Goal: Information Seeking & Learning: Find specific page/section

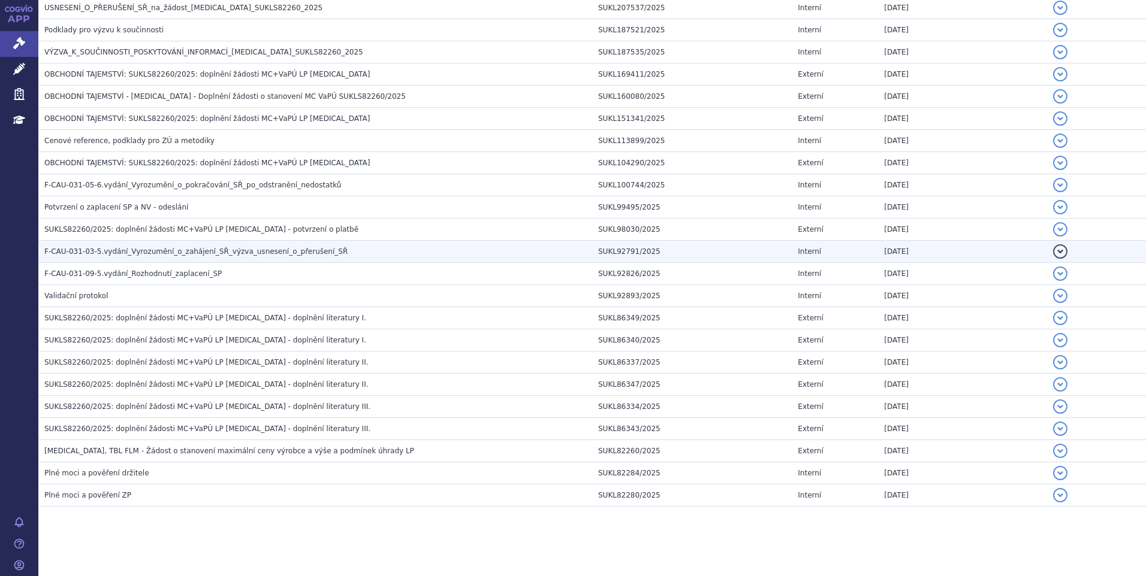
scroll to position [559, 0]
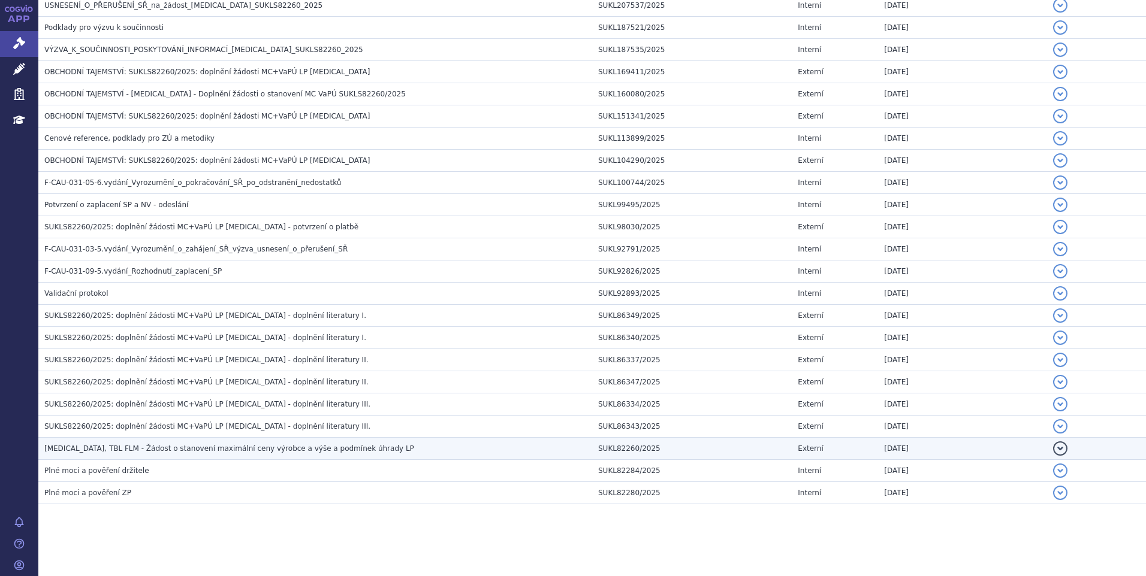
click at [179, 443] on h3 "[MEDICAL_DATA], TBL FLM - Žádost o stanovení maximální ceny výrobce a výše a po…" at bounding box center [318, 449] width 548 height 12
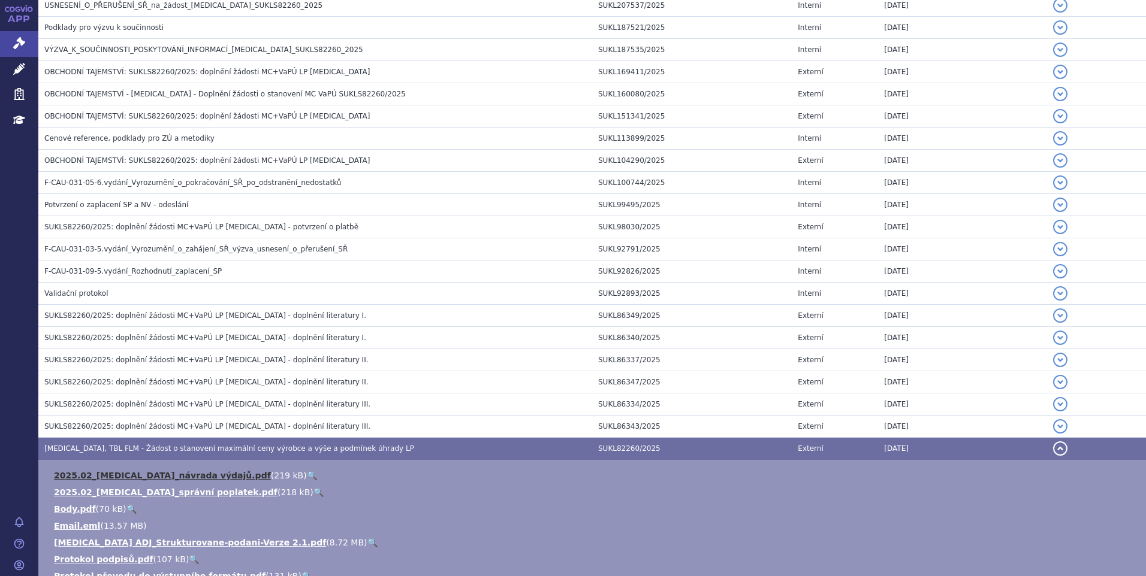
scroll to position [738, 0]
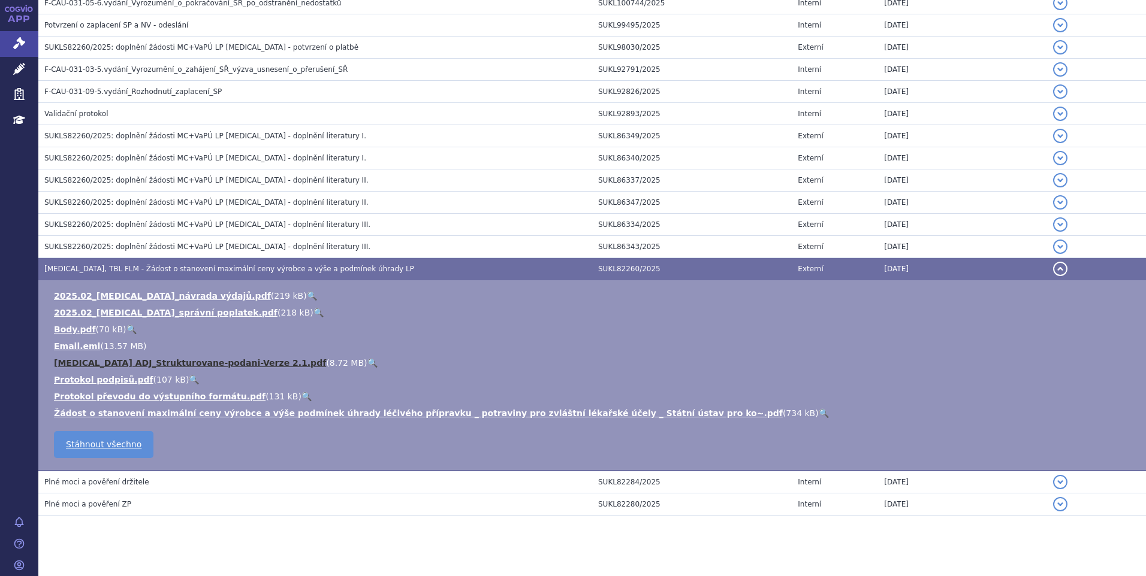
click at [166, 363] on link "[MEDICAL_DATA] ADJ_Strukturovane-podani-Verze 2.1.pdf" at bounding box center [190, 363] width 272 height 10
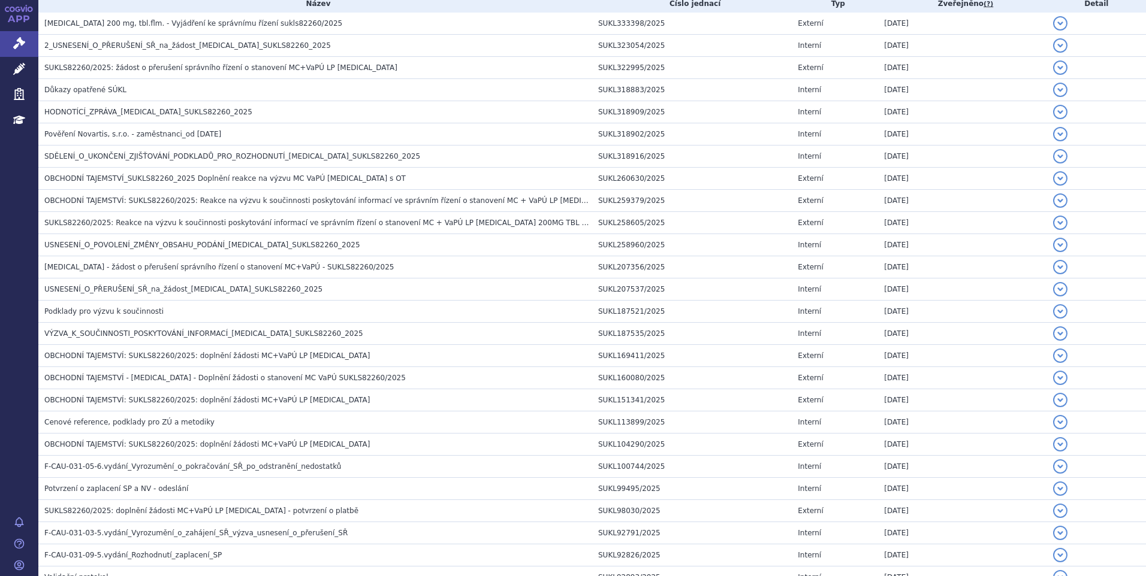
scroll to position [259, 0]
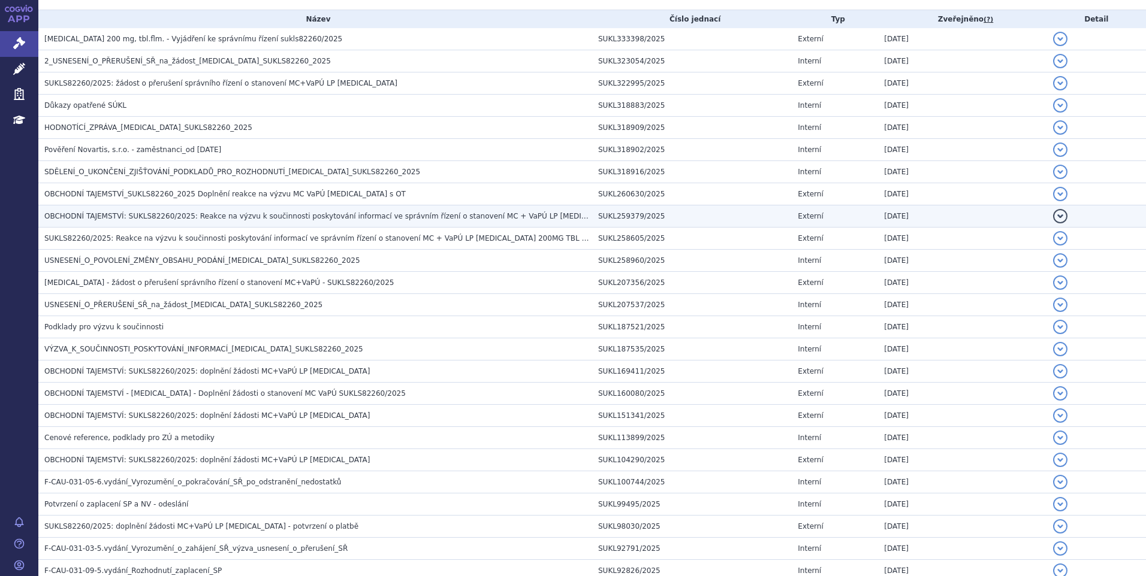
click at [176, 219] on span "OBCHODNÍ TAJEMSTVÍ: SUKLS82260/2025: Reakce na výzvu k součinnosti poskytování …" at bounding box center [422, 216] width 757 height 8
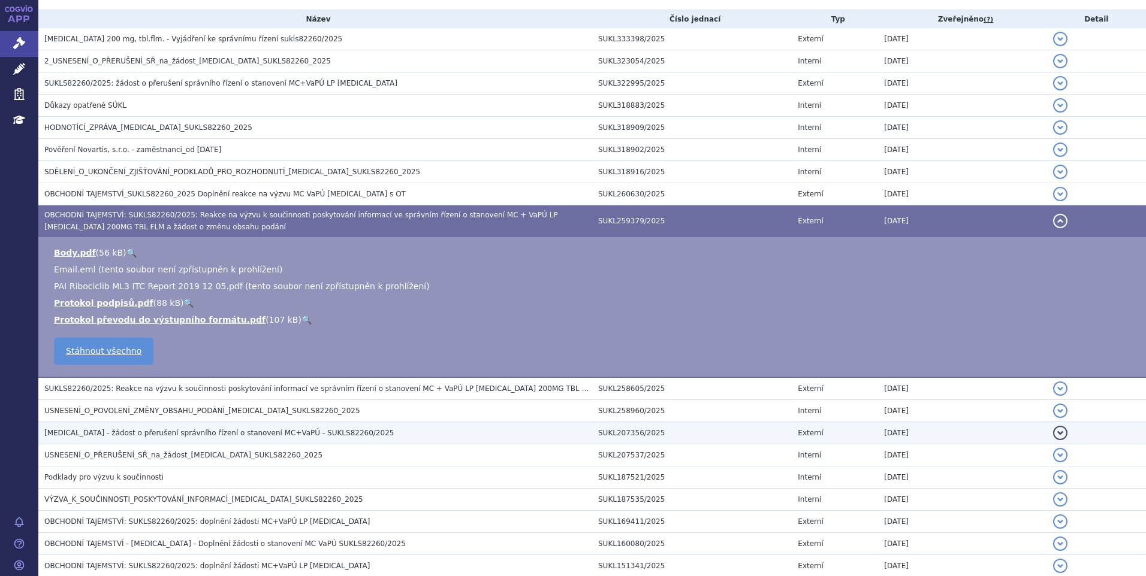
click at [164, 427] on td "[MEDICAL_DATA] - žádost o přerušení správního řízení o stanovení MC+VaPÚ - SUKL…" at bounding box center [315, 433] width 554 height 22
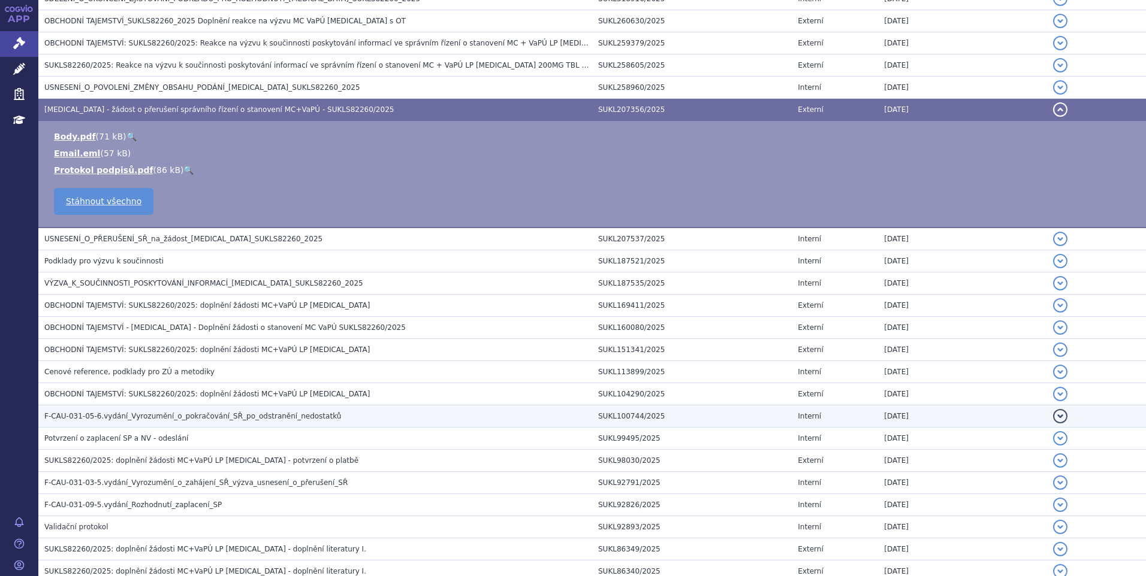
scroll to position [439, 0]
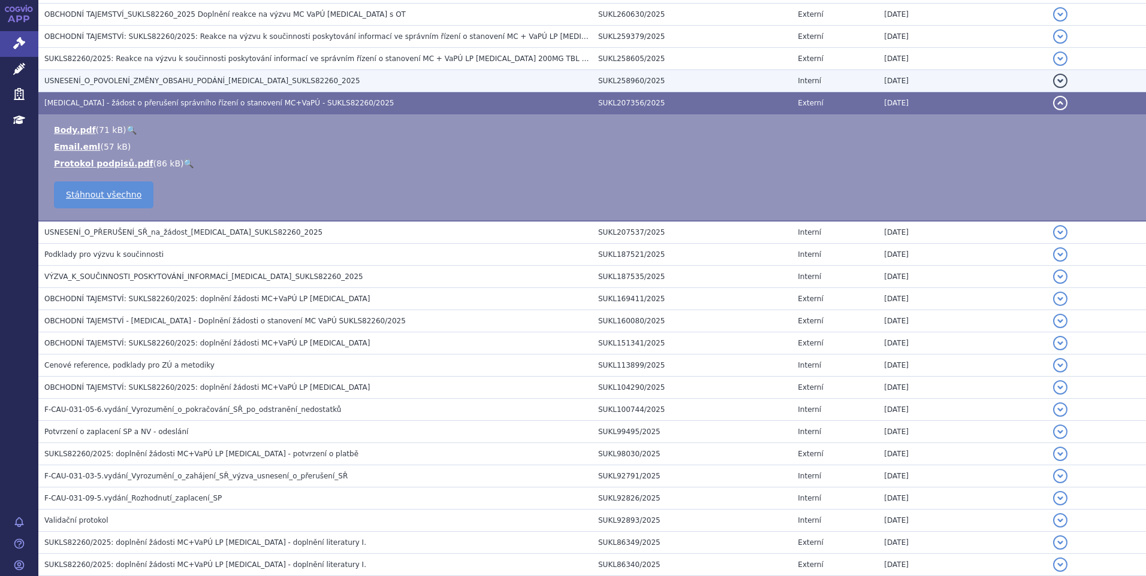
click at [181, 79] on span "USNESENÍ_O_POVOLENÍ_ZMĚNY_OBSAHU_PODÁNÍ_[MEDICAL_DATA]_SUKLS82260_2025" at bounding box center [202, 81] width 316 height 8
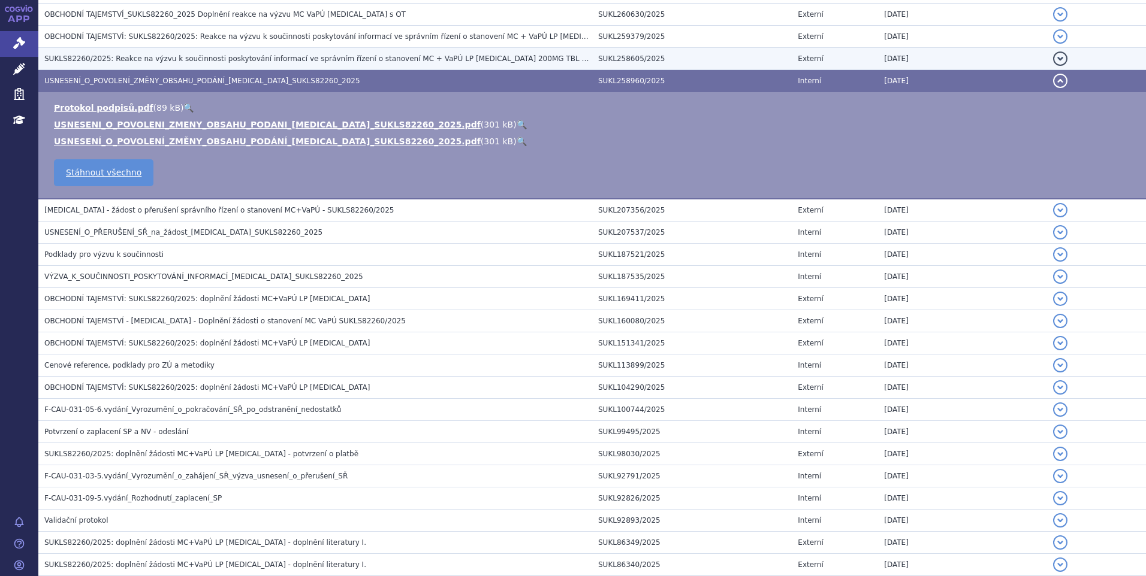
click at [179, 55] on span "SUKLS82260/2025: Reakce na výzvu k součinnosti poskytování informací ve správní…" at bounding box center [380, 59] width 673 height 8
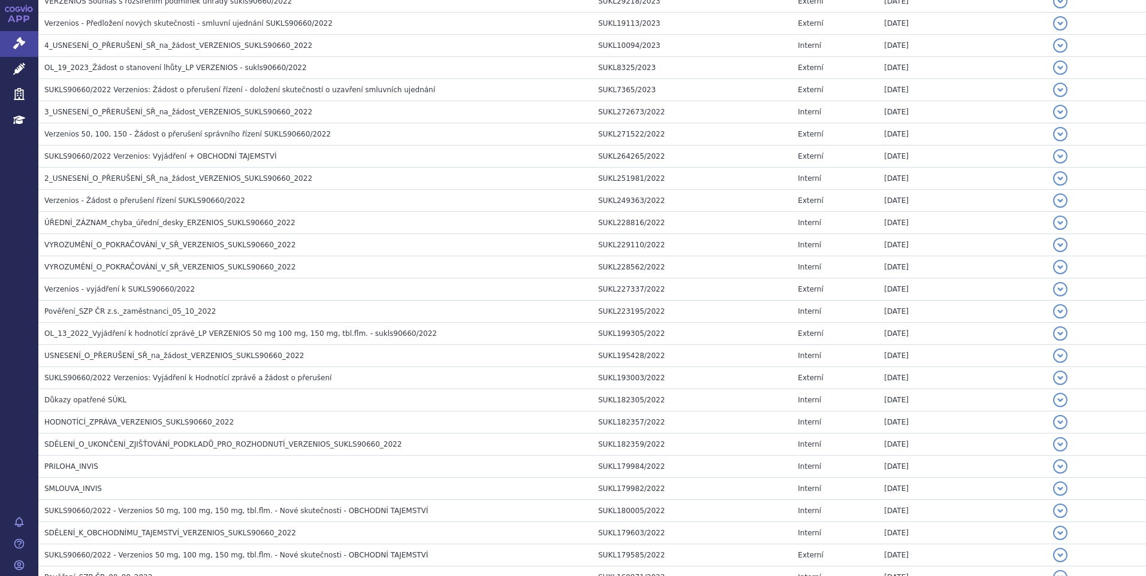
scroll to position [719, 0]
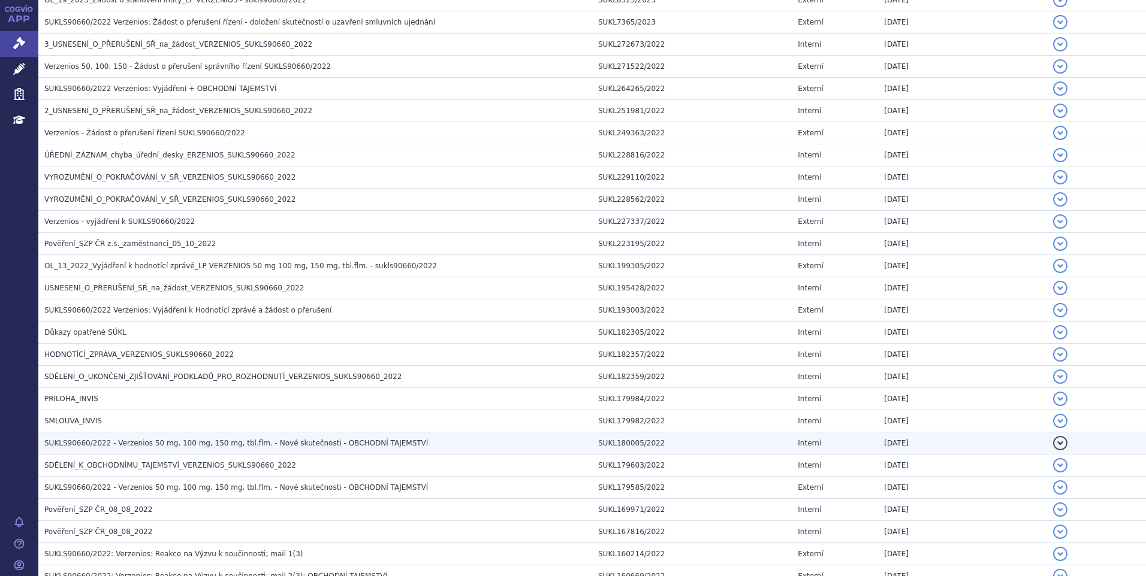
click at [125, 440] on span "SUKLS90660/2022 - Verzenios 50 mg, 100 mg, 150 mg, tbl.flm. - Nové skutečnosti …" at bounding box center [236, 443] width 384 height 8
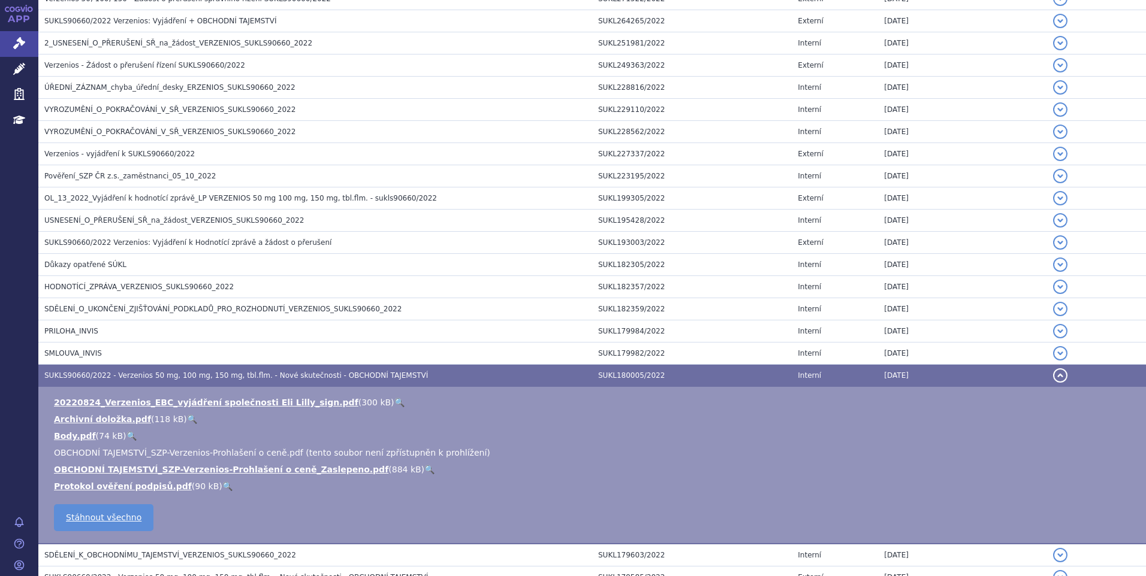
scroll to position [899, 0]
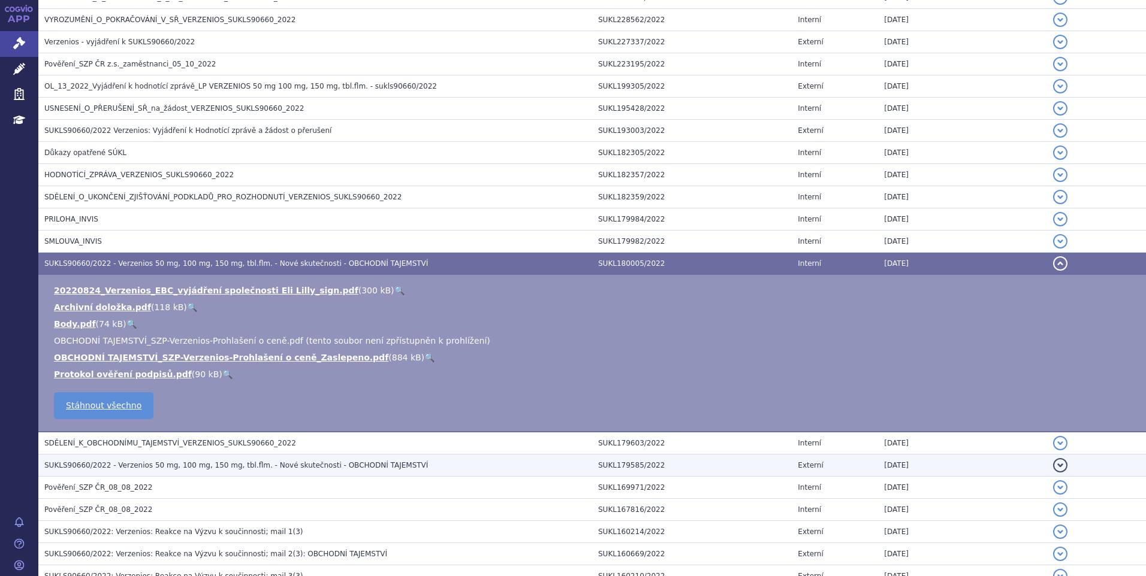
click at [150, 462] on span "SUKLS90660/2022 - Verzenios 50 mg, 100 mg, 150 mg, tbl.flm. - Nové skutečnosti …" at bounding box center [236, 465] width 384 height 8
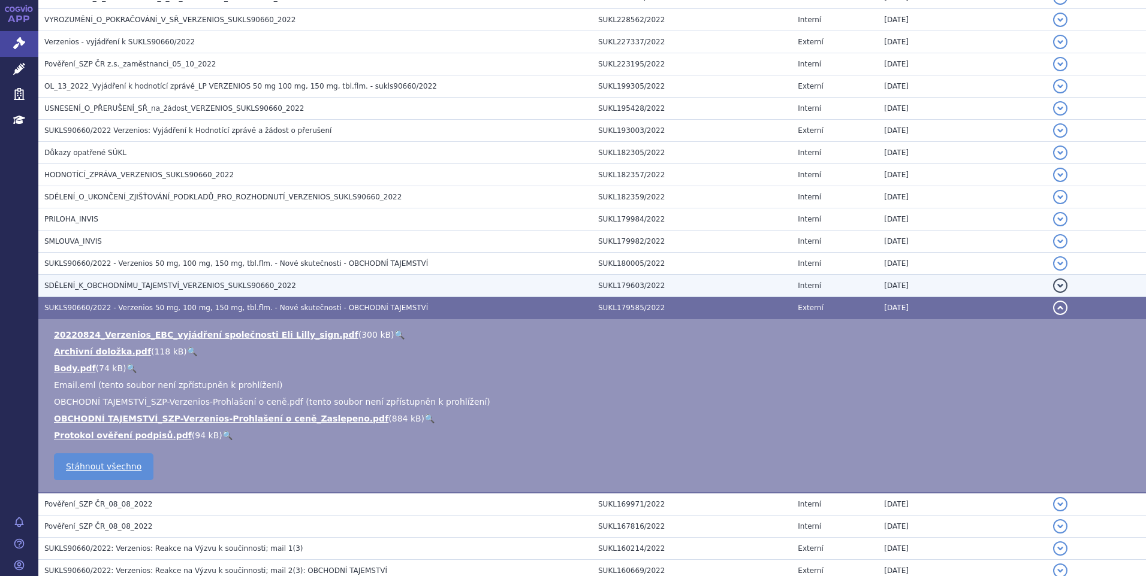
click at [132, 283] on span "SDĚLENÍ_K_OBCHODNÍMU_TAJEMSTVÍ_VERZENIOS_SUKLS90660_2022" at bounding box center [170, 286] width 252 height 8
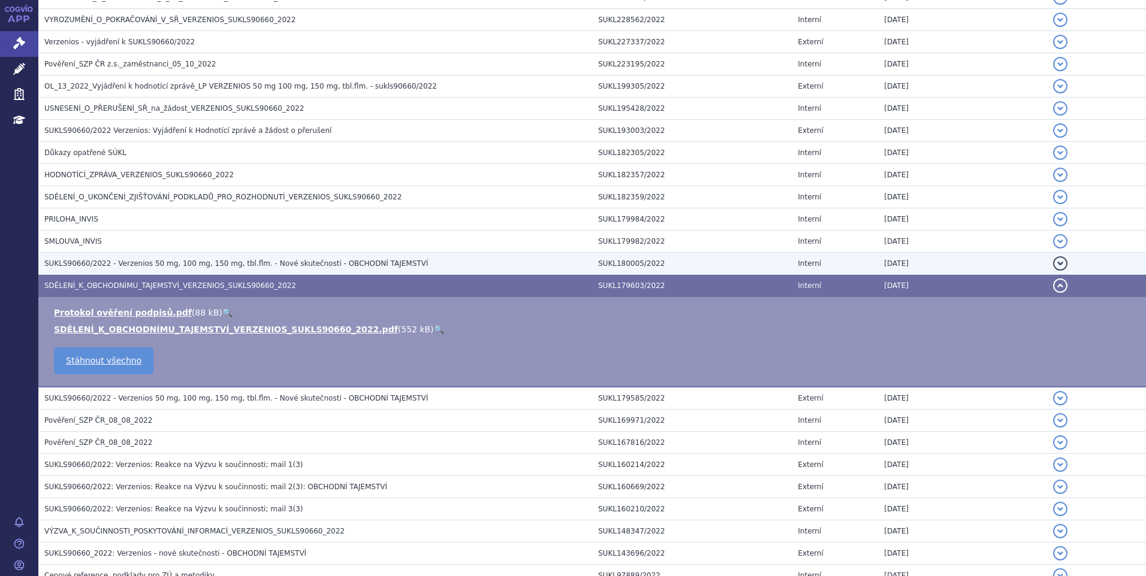
click at [123, 262] on span "SUKLS90660/2022 - Verzenios 50 mg, 100 mg, 150 mg, tbl.flm. - Nové skutečnosti …" at bounding box center [236, 263] width 384 height 8
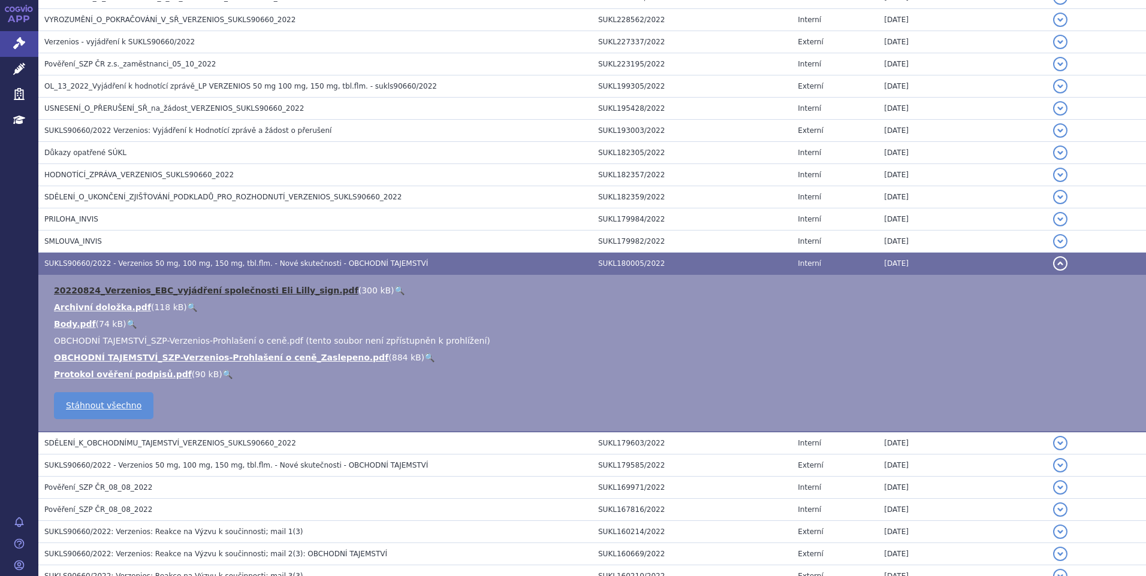
click at [188, 292] on link "20220824_Verzenios_EBC_vyjádření společnosti Eli Lilly_sign.pdf" at bounding box center [206, 291] width 304 height 10
